Goal: Task Accomplishment & Management: Complete application form

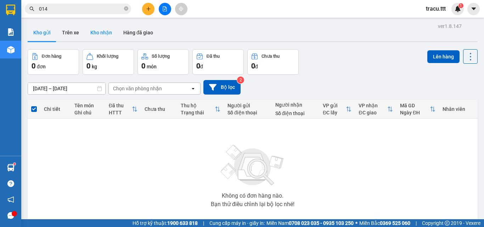
click at [96, 29] on button "Kho nhận" at bounding box center [101, 32] width 33 height 17
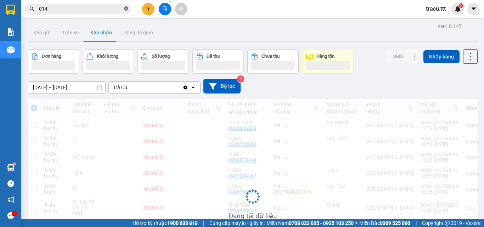
click at [127, 10] on icon "close-circle" at bounding box center [126, 8] width 4 height 4
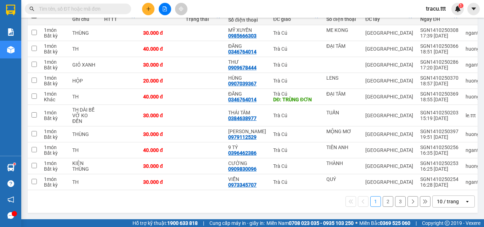
scroll to position [95, 0]
click at [386, 203] on button "2" at bounding box center [388, 201] width 11 height 11
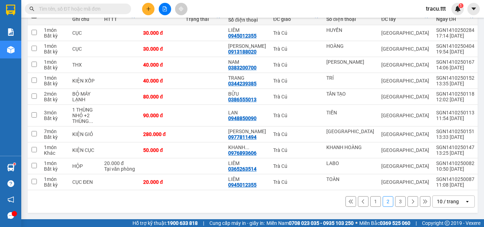
click at [395, 207] on button "3" at bounding box center [400, 201] width 11 height 11
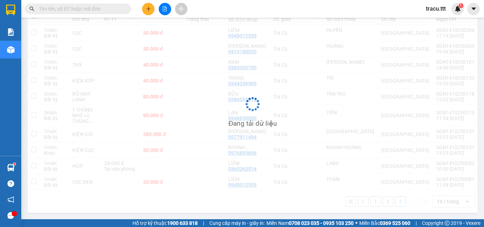
scroll to position [33, 0]
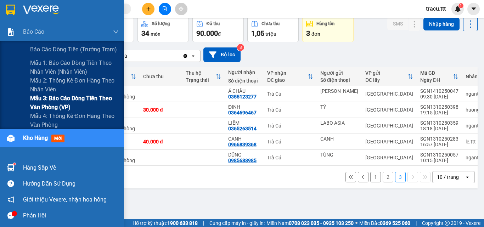
click at [56, 103] on span "Mẫu 3: Báo cáo dòng tiền theo văn phòng (VP)" at bounding box center [74, 103] width 89 height 18
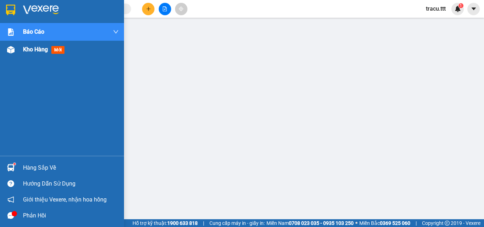
click at [36, 52] on span "Kho hàng" at bounding box center [35, 49] width 25 height 7
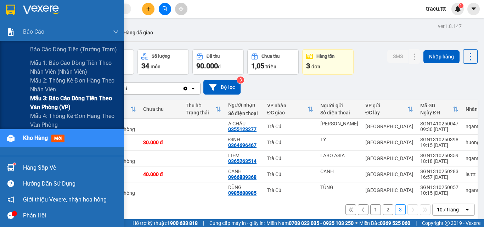
click at [55, 101] on span "Mẫu 3: Báo cáo dòng tiền theo văn phòng (VP)" at bounding box center [74, 103] width 89 height 18
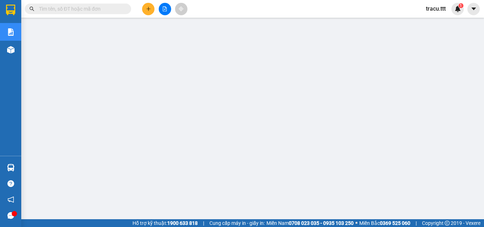
click at [52, 9] on input "text" at bounding box center [81, 9] width 84 height 8
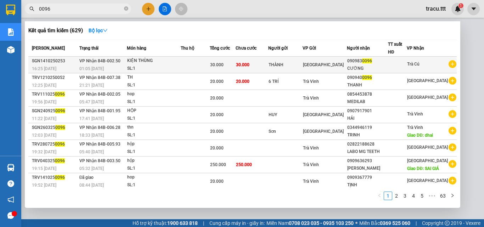
type input "0096"
click at [250, 67] on span "30.000" at bounding box center [242, 64] width 13 height 5
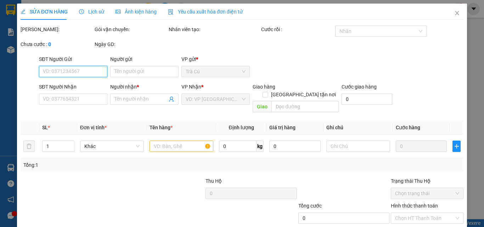
type input "THÀNH"
type input "0909830096"
type input "CƯỜNG"
type input "30.000"
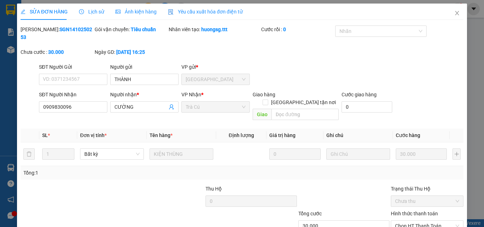
scroll to position [37, 0]
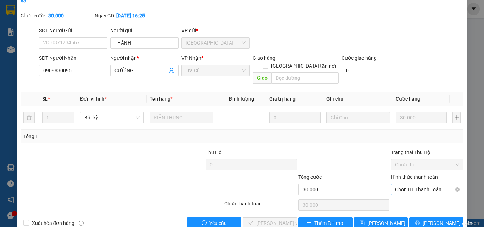
click at [422, 184] on span "Chọn HT Thanh Toán" at bounding box center [427, 189] width 64 height 11
click at [419, 183] on div "Tại văn phòng" at bounding box center [423, 188] width 72 height 11
type input "0"
click at [272, 219] on span "[PERSON_NAME] và Giao hàng" at bounding box center [290, 223] width 68 height 8
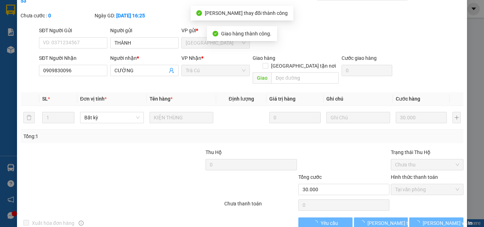
scroll to position [0, 0]
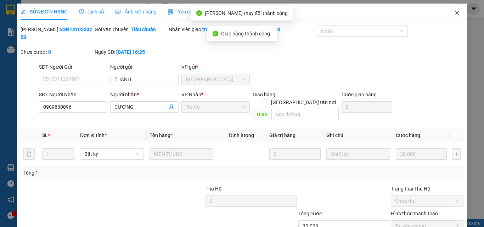
click at [454, 13] on icon "close" at bounding box center [457, 13] width 6 height 6
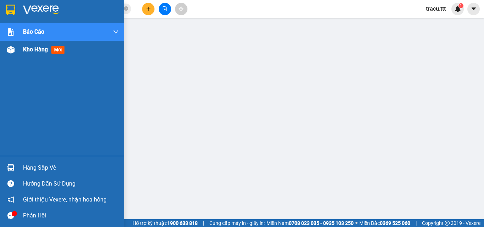
click at [26, 51] on span "Kho hàng" at bounding box center [35, 49] width 25 height 7
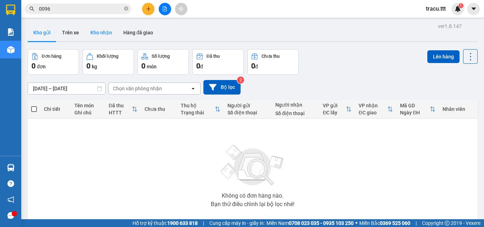
click at [108, 35] on button "Kho nhận" at bounding box center [101, 32] width 33 height 17
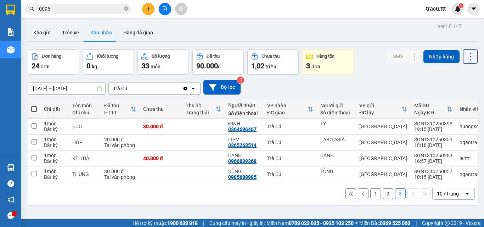
click at [383, 195] on button "2" at bounding box center [388, 194] width 11 height 11
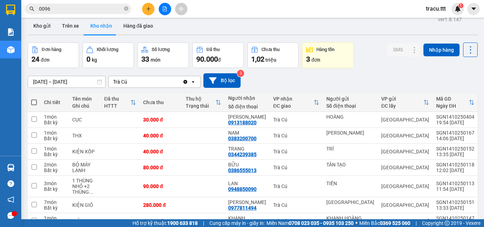
scroll to position [6, 0]
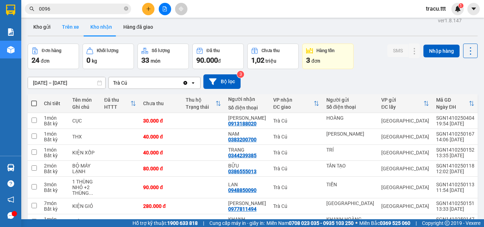
click at [67, 26] on button "Trên xe" at bounding box center [70, 26] width 28 height 17
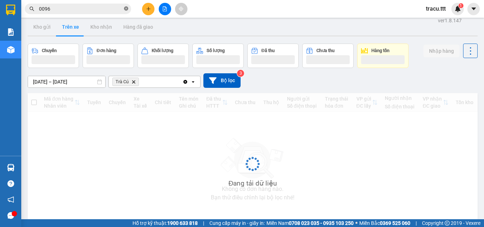
click at [125, 9] on icon "close-circle" at bounding box center [126, 8] width 4 height 4
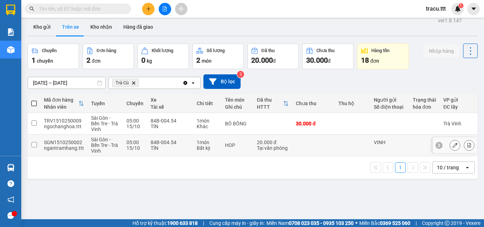
click at [313, 144] on td at bounding box center [313, 146] width 43 height 22
checkbox input "true"
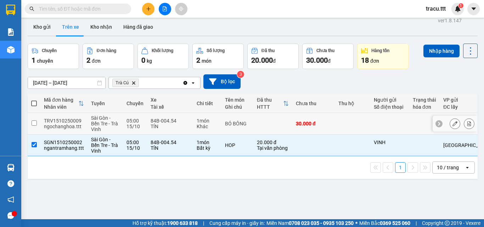
click at [331, 120] on td "30.000 đ" at bounding box center [313, 124] width 43 height 22
checkbox input "true"
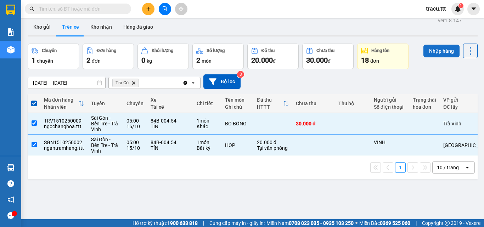
click at [443, 51] on button "Nhập hàng" at bounding box center [442, 51] width 36 height 13
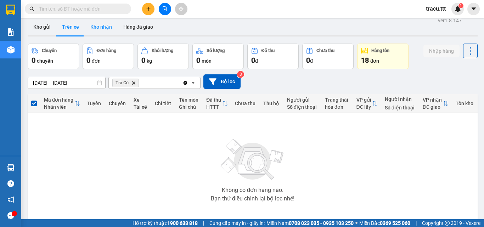
click at [97, 27] on button "Kho nhận" at bounding box center [101, 26] width 33 height 17
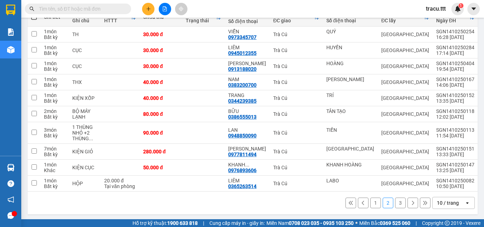
scroll to position [102, 0]
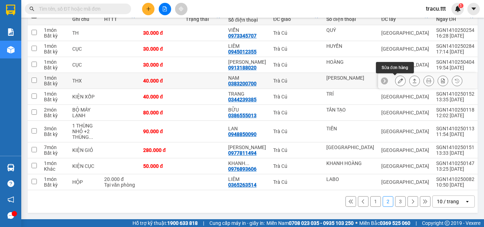
click at [398, 78] on icon at bounding box center [400, 80] width 5 height 5
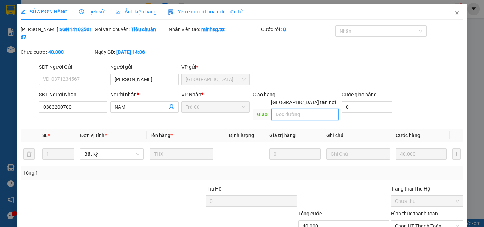
type input "[PERSON_NAME]"
type input "0383200700"
type input "NAM"
type input "40.000"
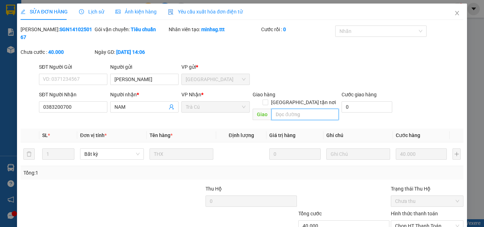
click at [272, 109] on input "text" at bounding box center [305, 114] width 67 height 11
type input "C"
type input "0"
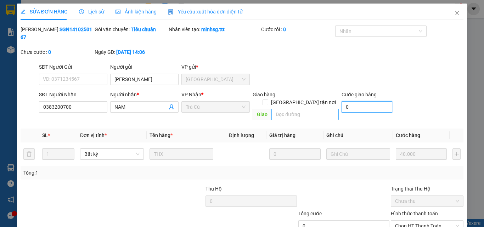
type input "0"
type input "40.000"
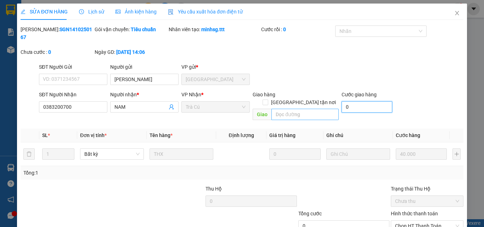
type input "40.000"
type input "0"
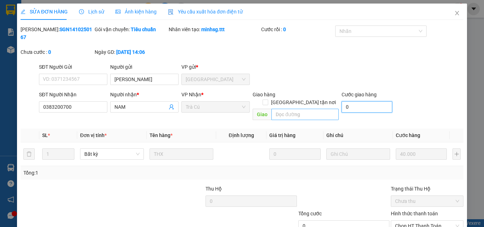
type input "0"
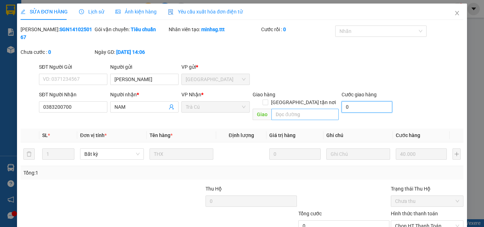
type input "0"
type input "40.000"
click at [272, 109] on input "text" at bounding box center [305, 114] width 67 height 11
type input "chưa đưa tiền"
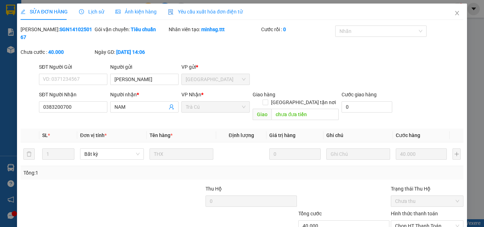
scroll to position [37, 0]
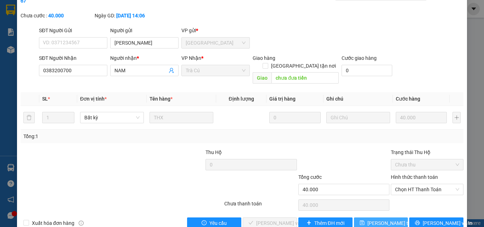
click at [373, 219] on span "[PERSON_NAME] thay đổi" at bounding box center [396, 223] width 57 height 8
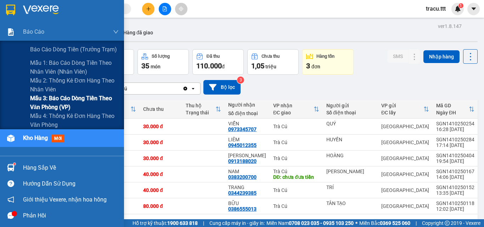
click at [62, 100] on span "Mẫu 3: Báo cáo dòng tiền theo văn phòng (VP)" at bounding box center [74, 103] width 89 height 18
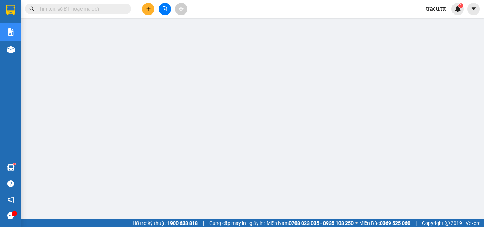
click at [107, 9] on input "text" at bounding box center [81, 9] width 84 height 8
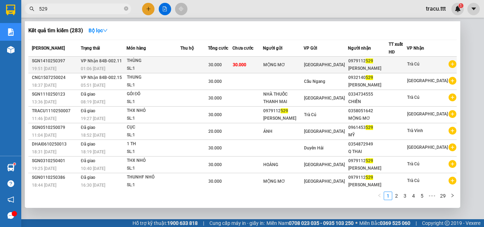
type input "529"
click at [263, 71] on td "30.000" at bounding box center [248, 65] width 30 height 17
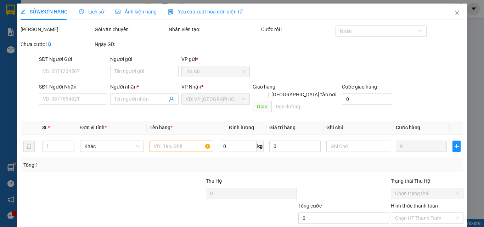
type input "MỘNG MƠ"
type input "0979112529"
type input "[PERSON_NAME]"
type input "30.000"
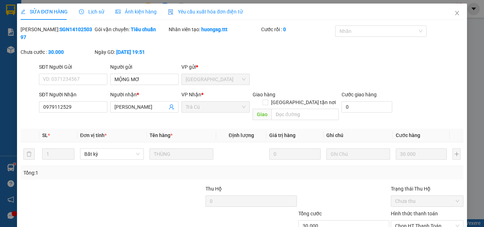
scroll to position [37, 0]
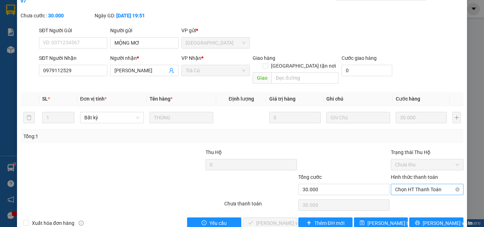
click at [444, 184] on span "Chọn HT Thanh Toán" at bounding box center [427, 189] width 64 height 11
click at [424, 188] on div "Tại văn phòng" at bounding box center [422, 188] width 63 height 8
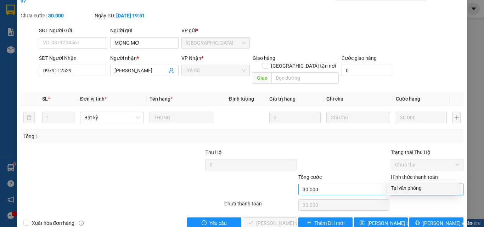
type input "0"
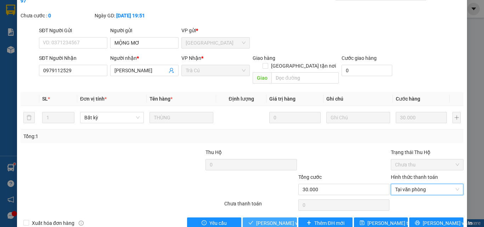
click at [273, 219] on span "[PERSON_NAME] và Giao hàng" at bounding box center [290, 223] width 68 height 8
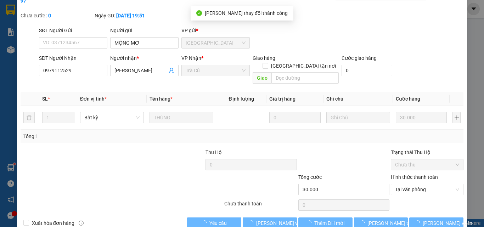
scroll to position [0, 0]
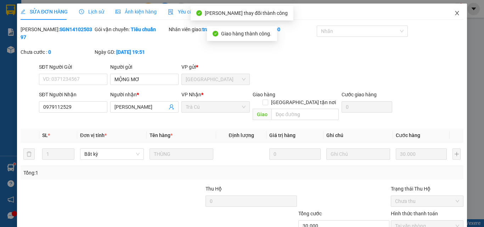
click at [454, 11] on icon "close" at bounding box center [457, 13] width 6 height 6
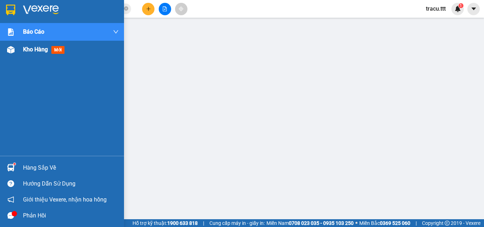
click at [30, 50] on span "Kho hàng" at bounding box center [35, 49] width 25 height 7
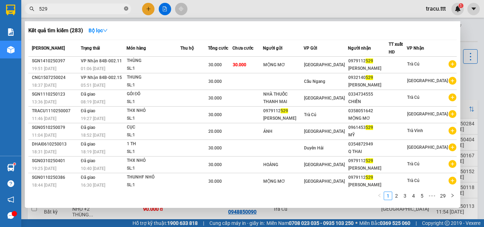
click at [127, 10] on icon "close-circle" at bounding box center [126, 8] width 4 height 4
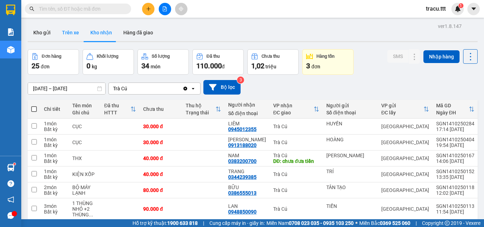
click at [77, 37] on button "Trên xe" at bounding box center [70, 32] width 28 height 17
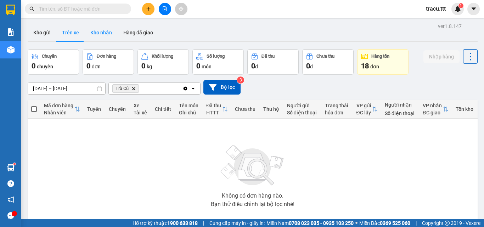
click at [106, 35] on button "Kho nhận" at bounding box center [101, 32] width 33 height 17
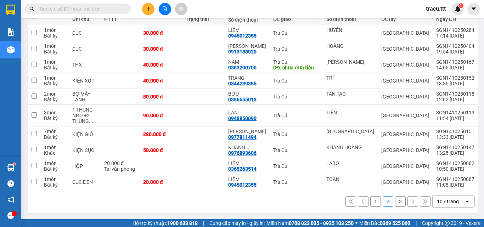
scroll to position [102, 0]
click at [370, 201] on button "1" at bounding box center [375, 201] width 11 height 11
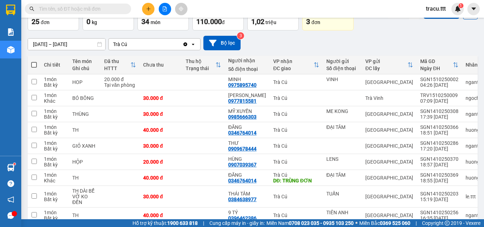
scroll to position [43, 0]
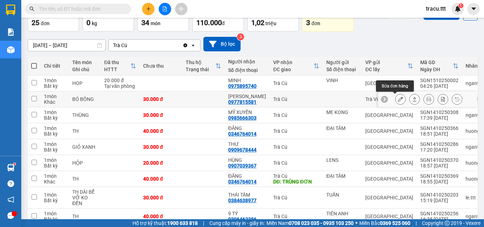
click at [398, 99] on icon at bounding box center [400, 99] width 5 height 5
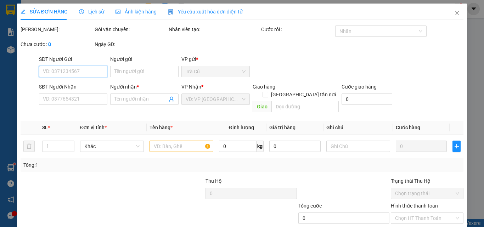
type input "0977815581"
type input "[PERSON_NAME]"
type input "30.000"
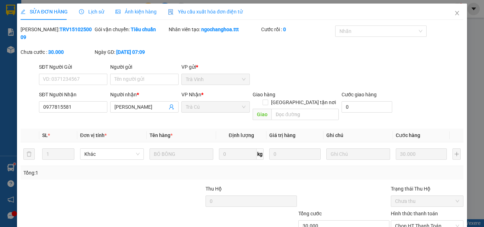
scroll to position [37, 0]
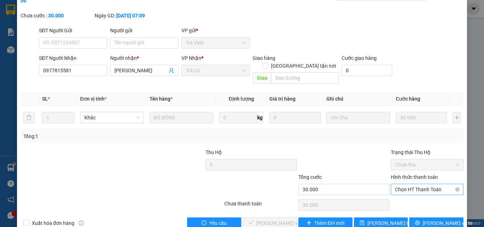
click at [403, 184] on span "Chọn HT Thanh Toán" at bounding box center [427, 189] width 64 height 11
click at [405, 187] on div "Tại văn phòng" at bounding box center [422, 188] width 63 height 8
type input "0"
click at [269, 219] on span "[PERSON_NAME] và Giao hàng" at bounding box center [290, 223] width 68 height 8
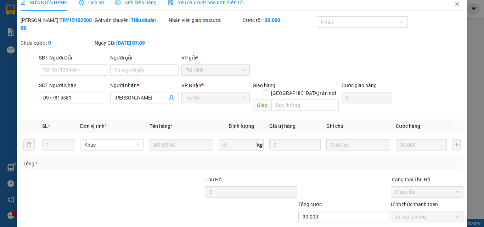
scroll to position [0, 0]
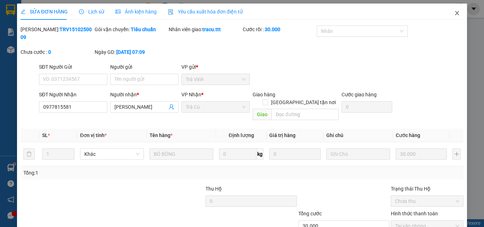
click at [455, 12] on icon "close" at bounding box center [457, 13] width 4 height 4
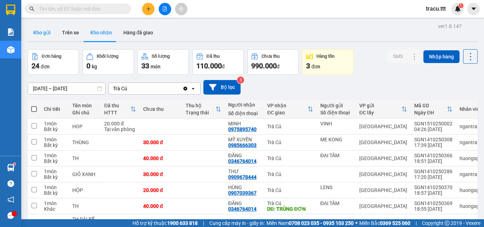
click at [43, 33] on button "Kho gửi" at bounding box center [42, 32] width 29 height 17
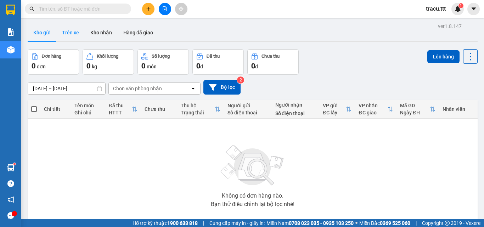
click at [67, 26] on button "Trên xe" at bounding box center [70, 32] width 28 height 17
